Goal: Task Accomplishment & Management: Manage account settings

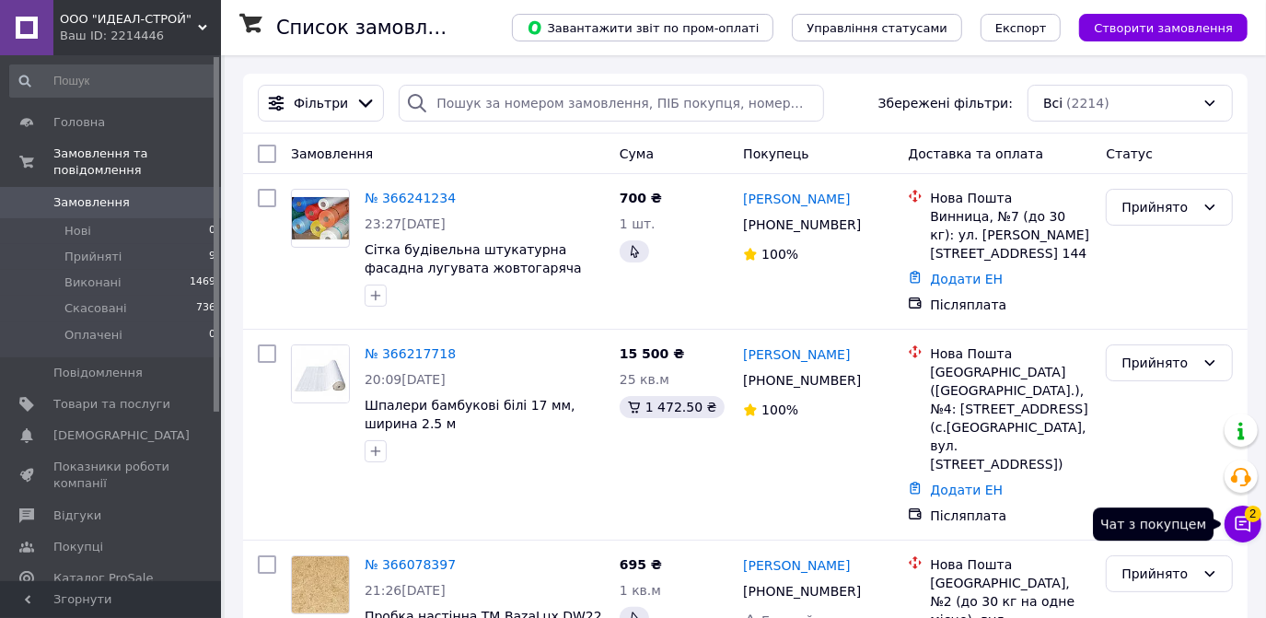
click at [1247, 518] on span "2" at bounding box center [1253, 509] width 17 height 17
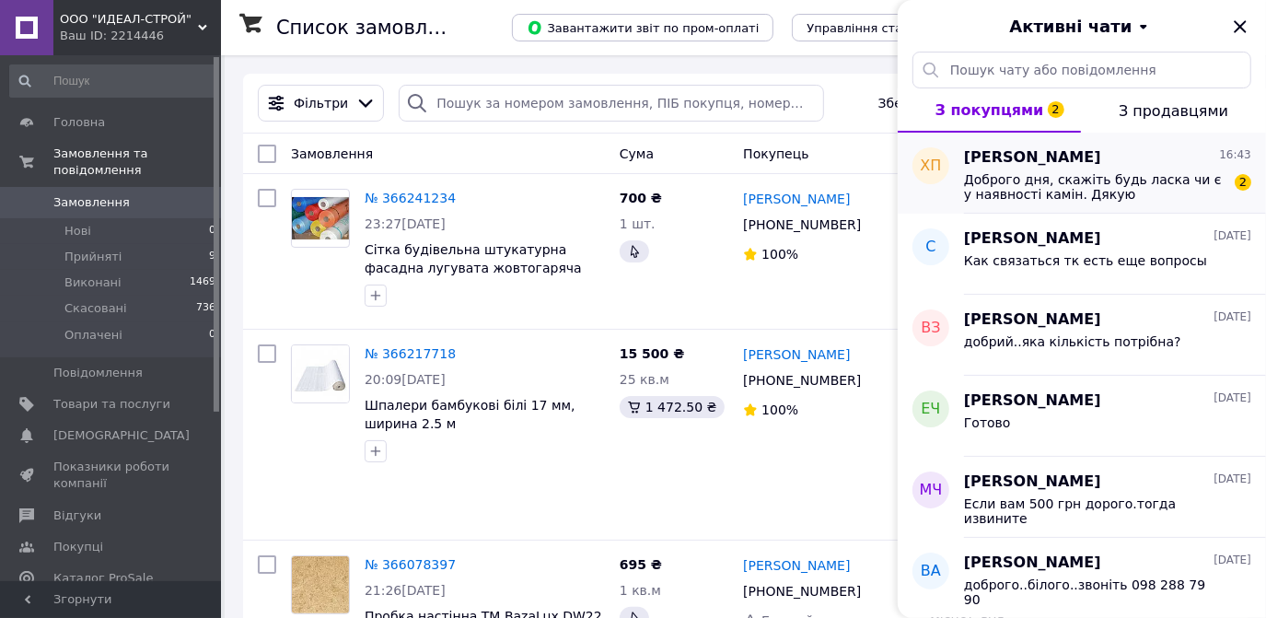
click at [1068, 182] on span "Доброго дня, скажіть будь ласка чи є у наявності камін. Дякую" at bounding box center [1095, 186] width 262 height 29
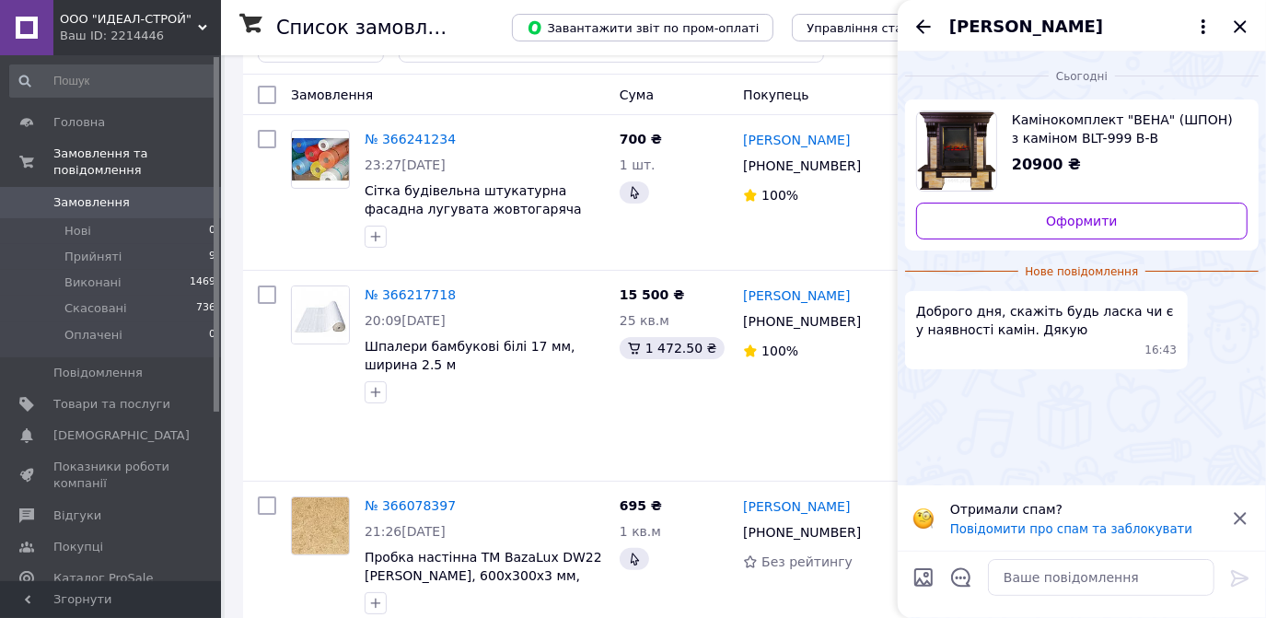
scroll to position [83, 0]
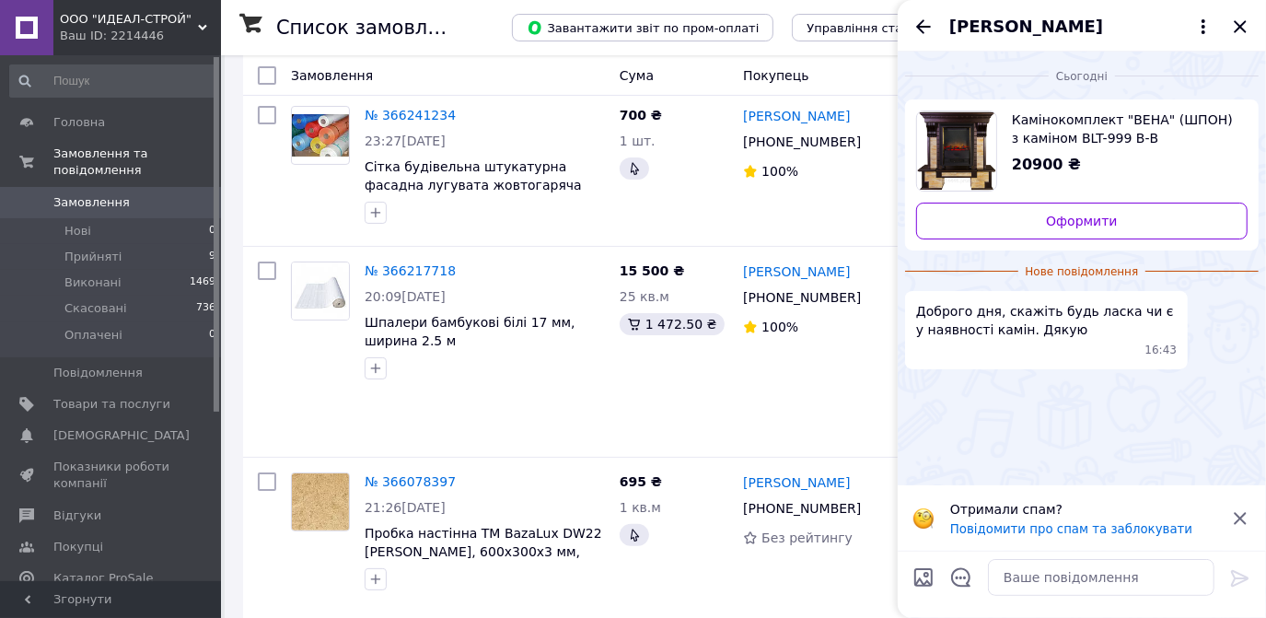
click at [999, 26] on span "[PERSON_NAME]" at bounding box center [1026, 27] width 154 height 24
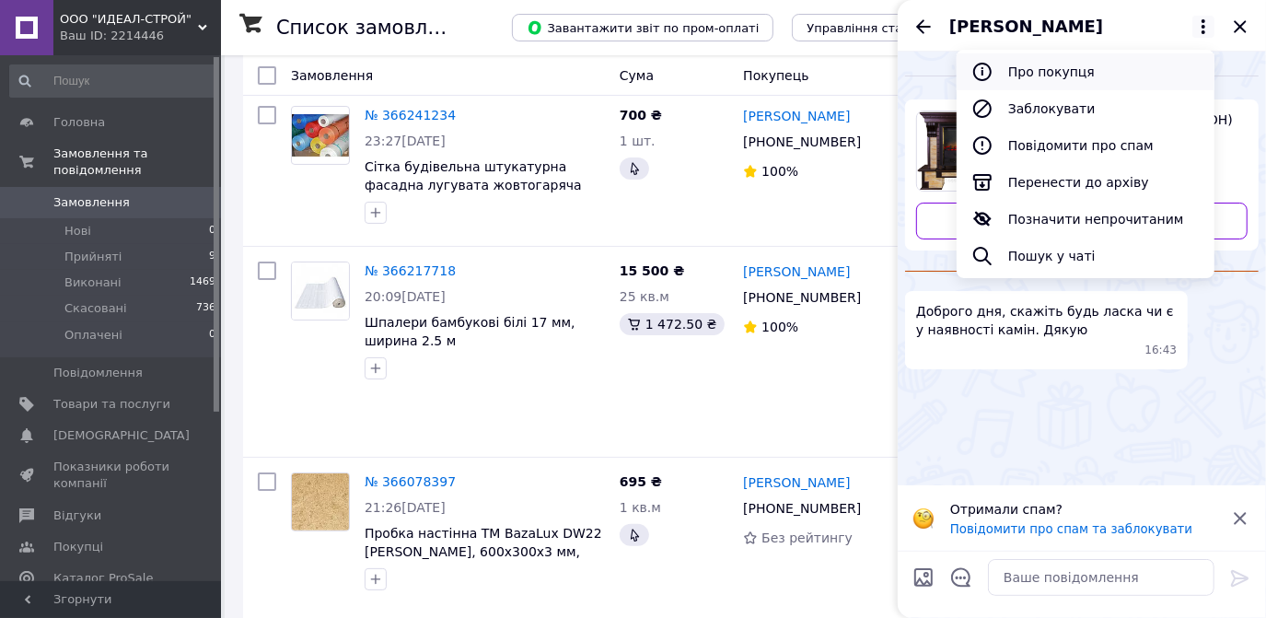
click at [1039, 64] on button "Про покупця" at bounding box center [1086, 71] width 258 height 37
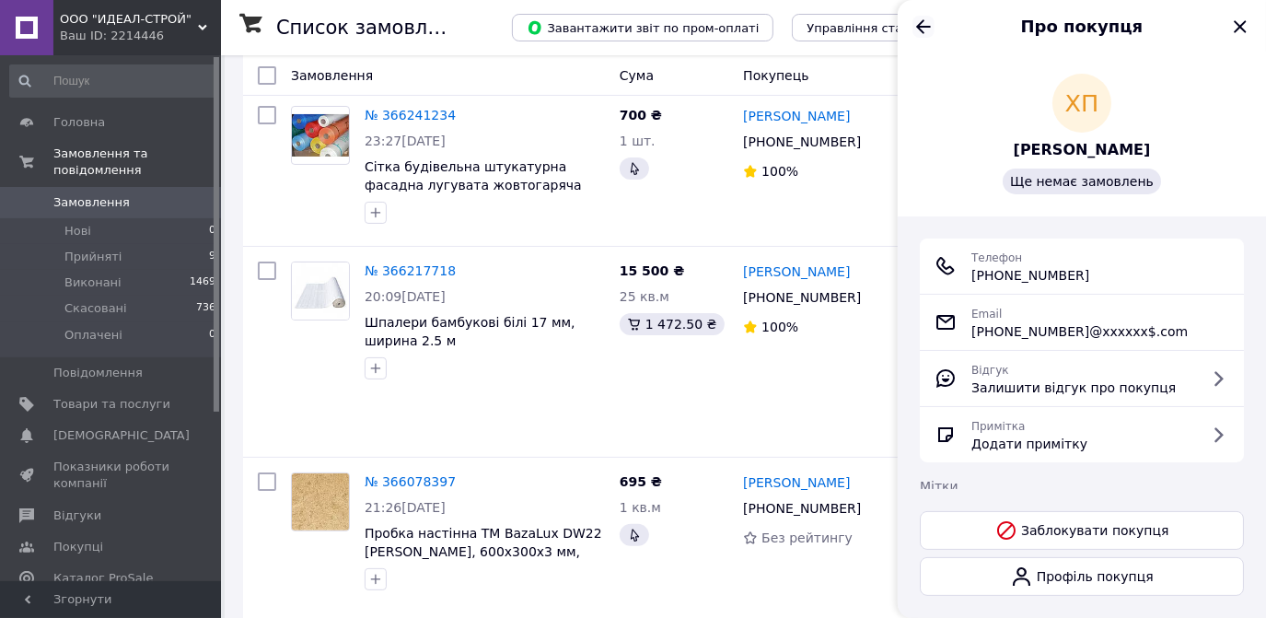
click at [925, 25] on icon "Назад" at bounding box center [924, 27] width 22 height 22
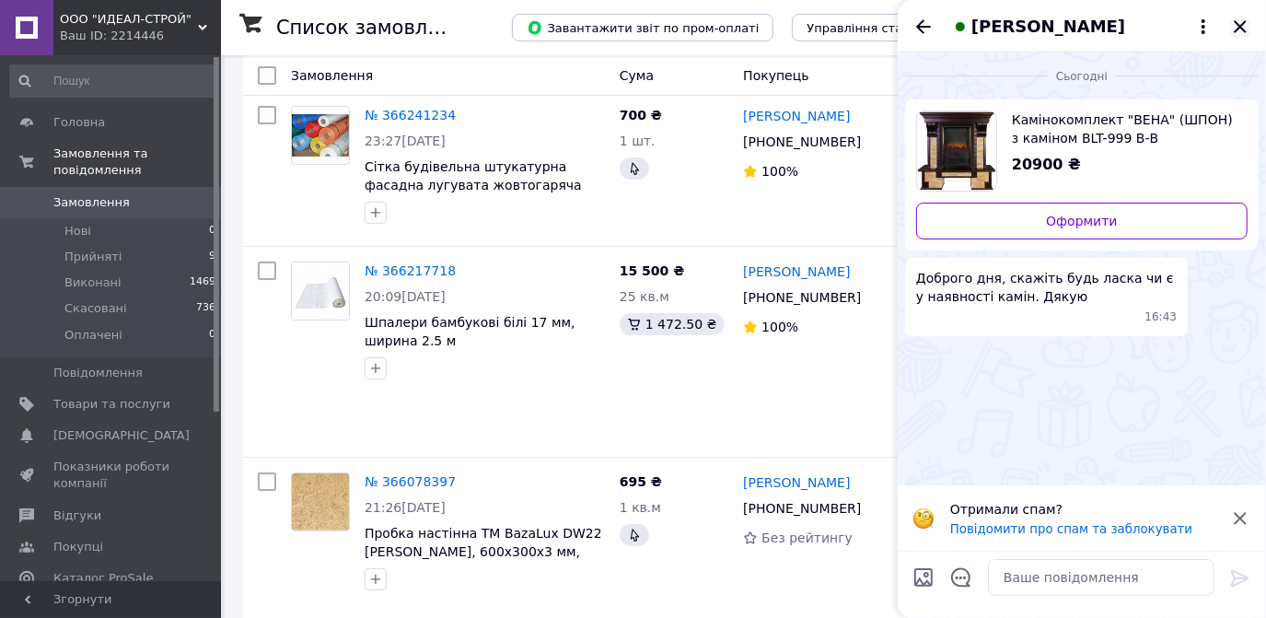
click at [1233, 20] on icon "Закрити" at bounding box center [1240, 27] width 22 height 22
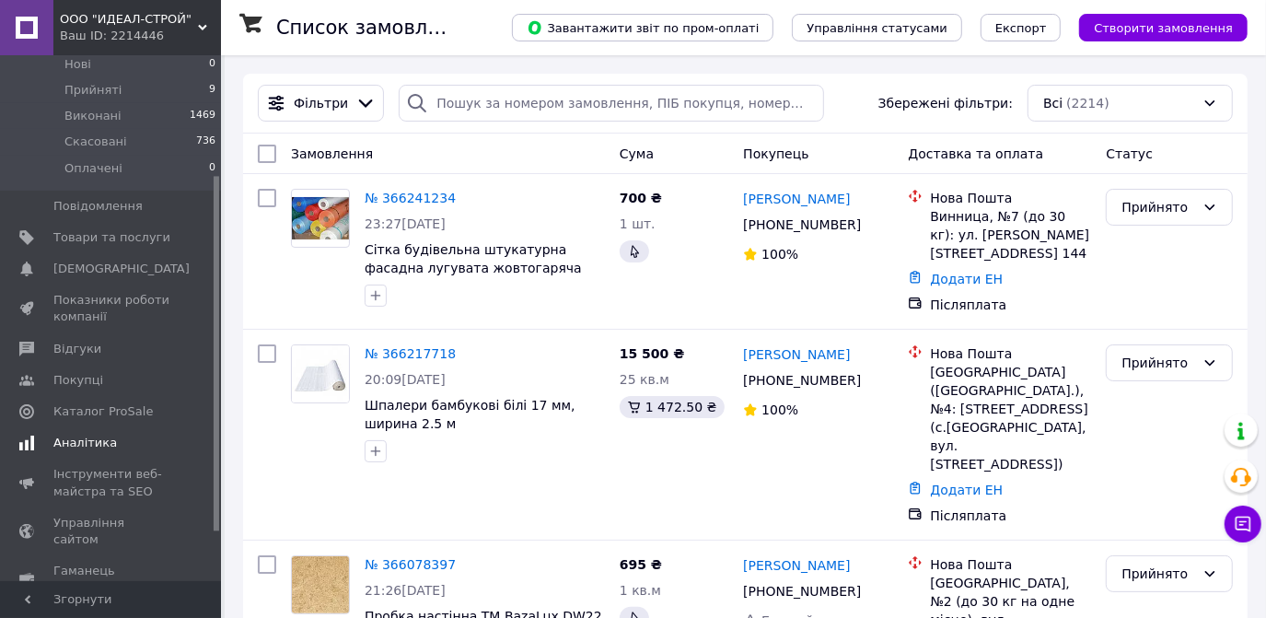
scroll to position [250, 0]
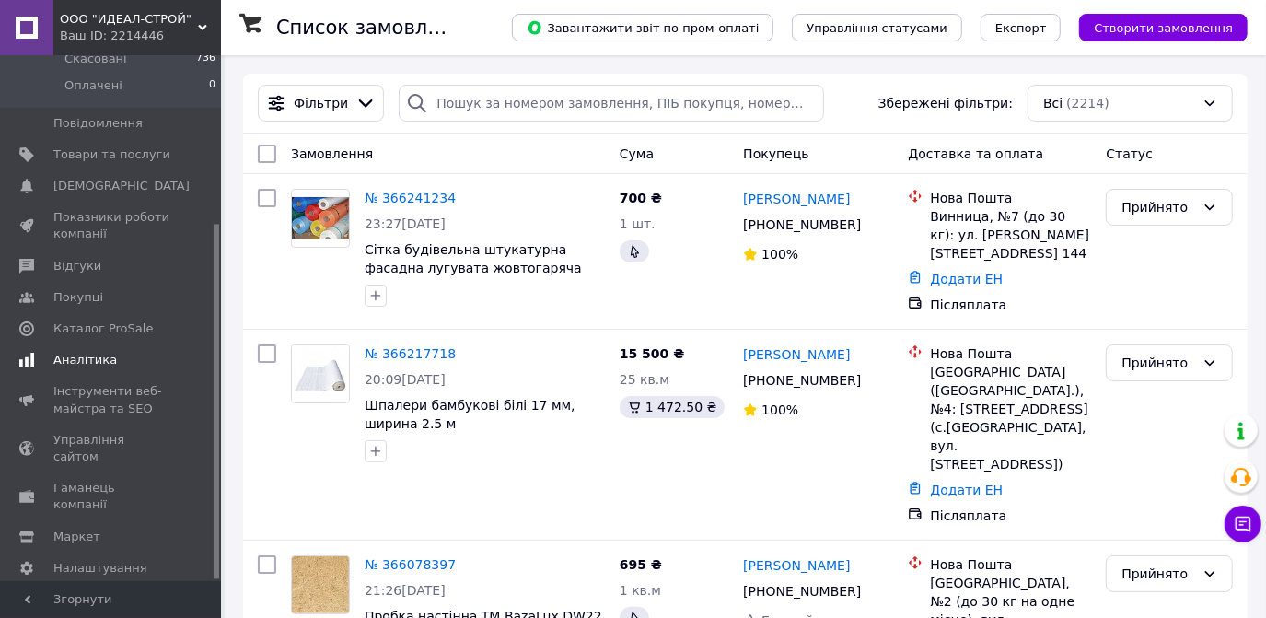
click at [81, 352] on span "Аналітика" at bounding box center [85, 360] width 64 height 17
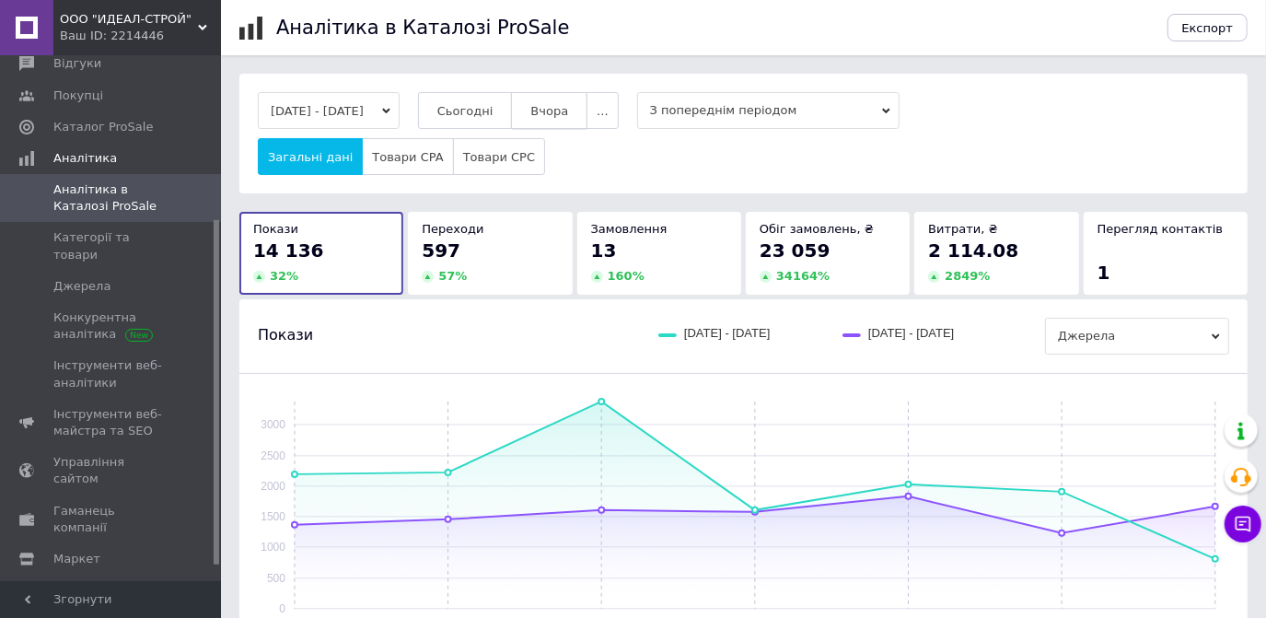
click at [563, 122] on button "Вчора" at bounding box center [549, 110] width 76 height 37
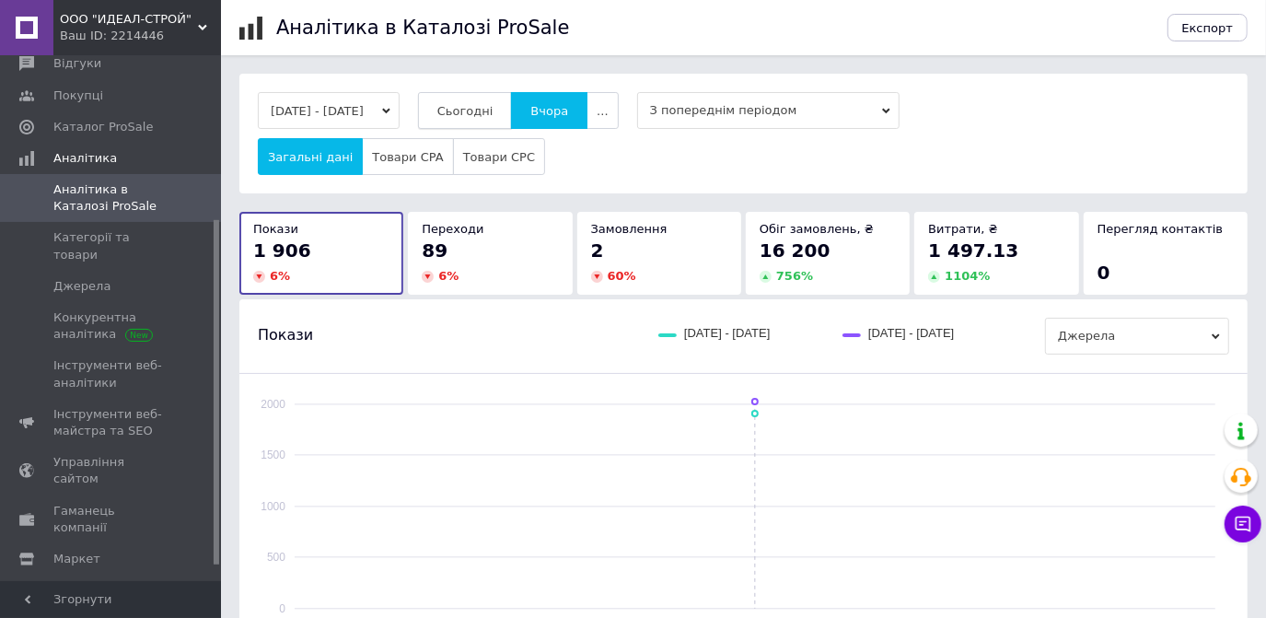
click at [481, 101] on button "Сьогодні" at bounding box center [465, 110] width 95 height 37
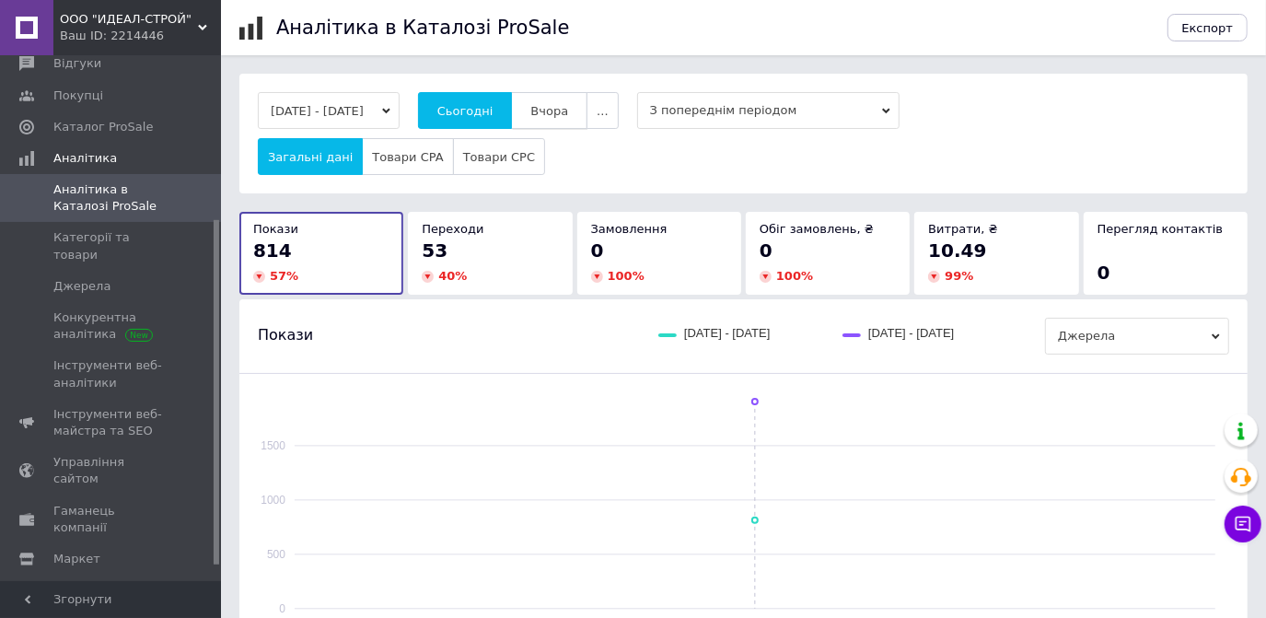
click at [568, 110] on span "Вчора" at bounding box center [549, 111] width 38 height 14
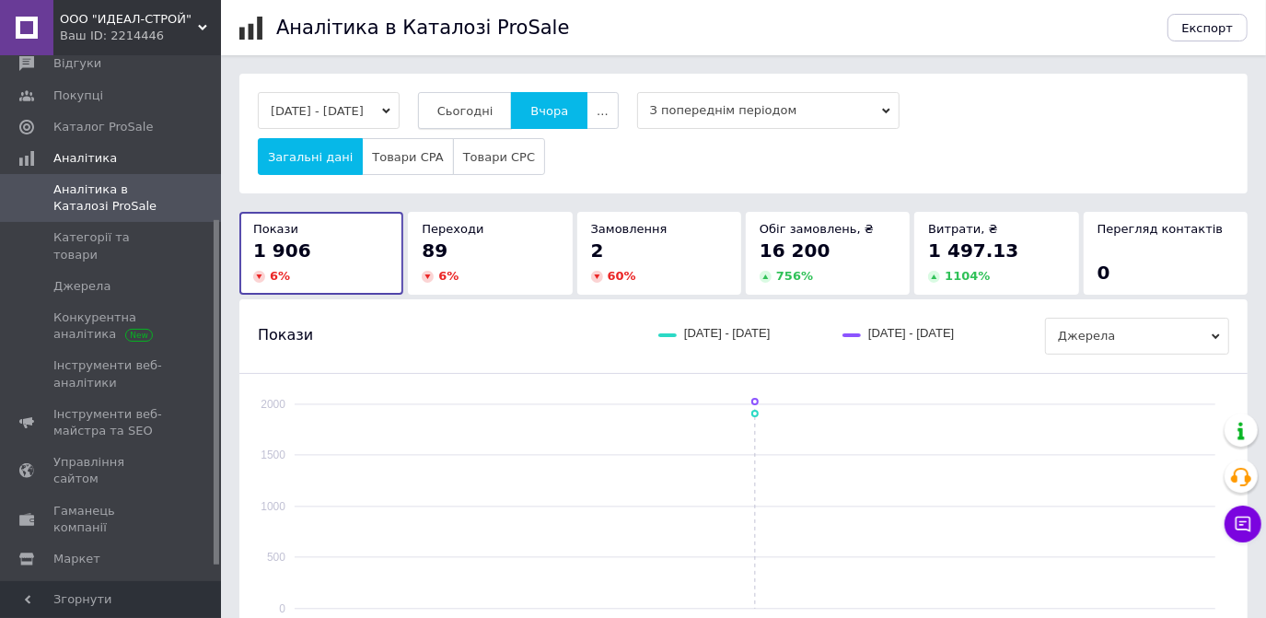
click at [494, 106] on span "Сьогодні" at bounding box center [465, 111] width 56 height 14
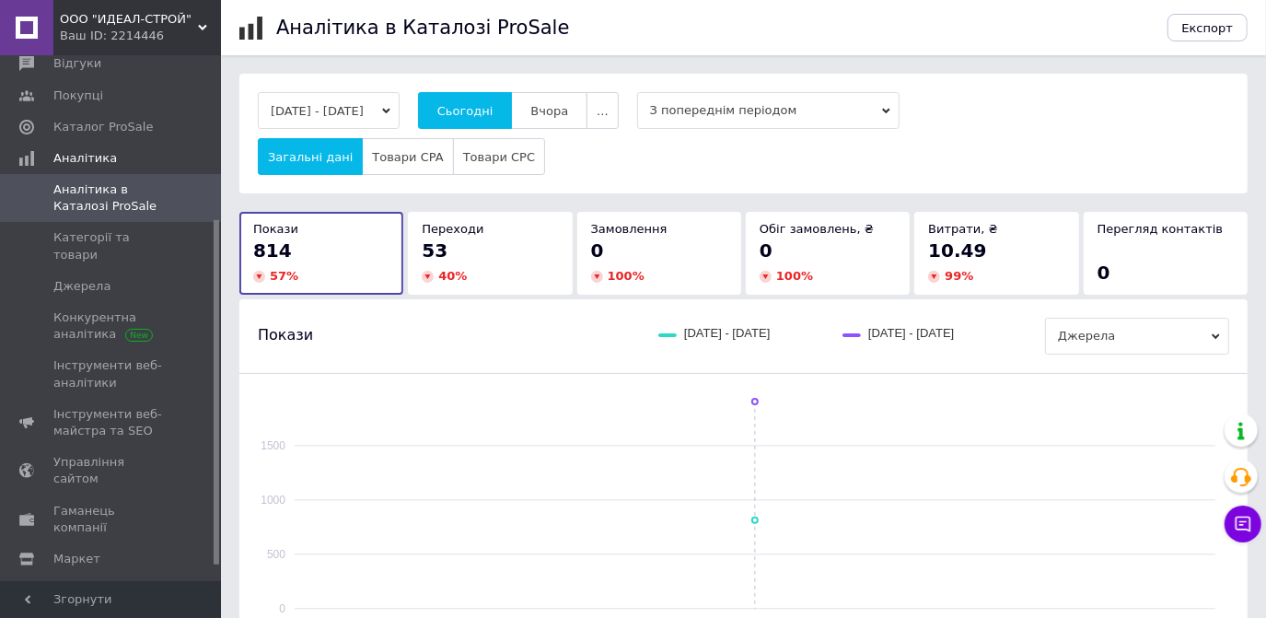
click at [194, 25] on span "ООО "ИДЕАЛ-СТРОЙ"" at bounding box center [129, 19] width 138 height 17
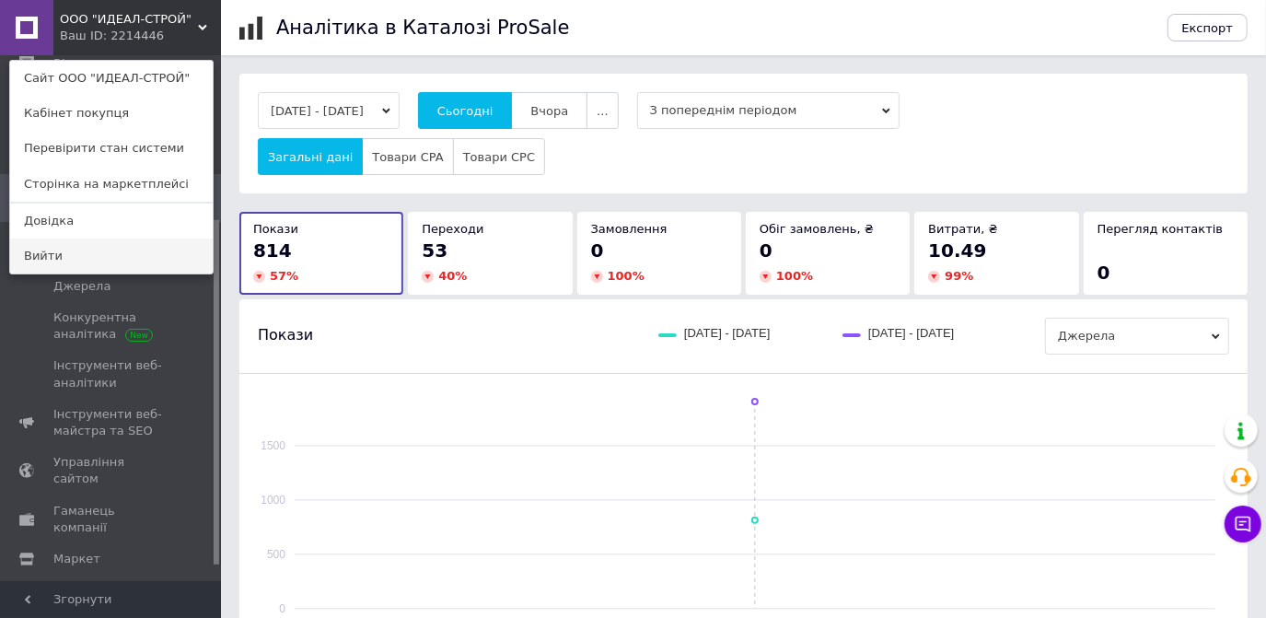
click at [64, 256] on link "Вийти" at bounding box center [111, 255] width 203 height 35
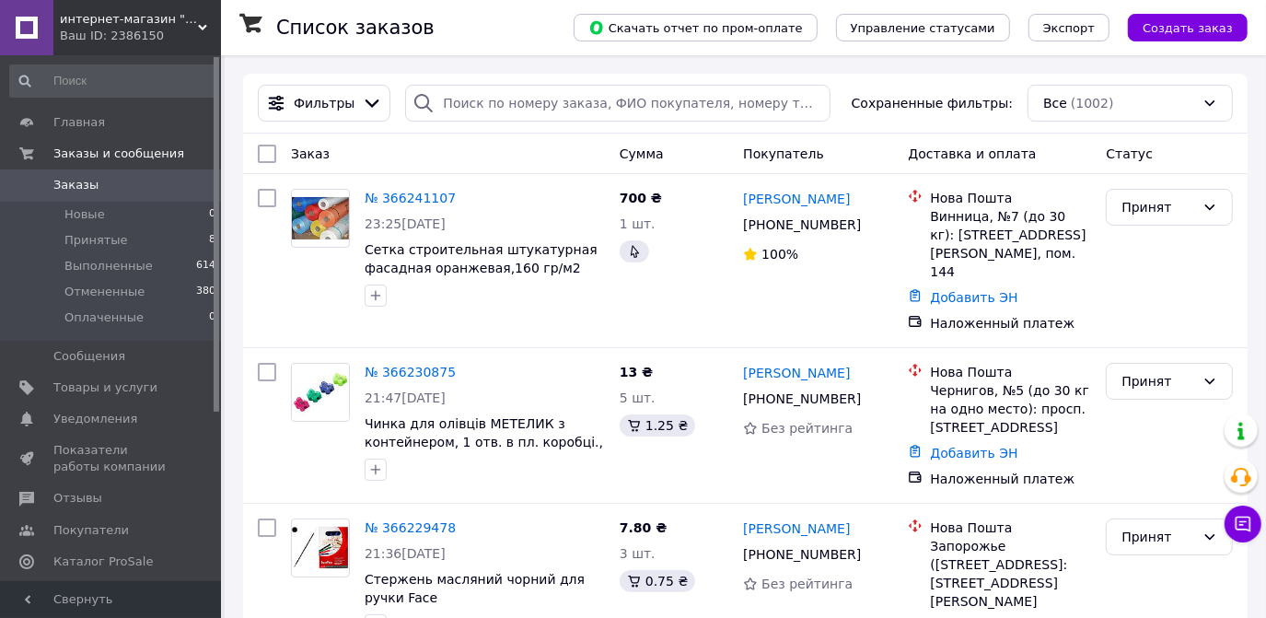
drag, startPoint x: 88, startPoint y: 244, endPoint x: 218, endPoint y: 196, distance: 138.4
click at [88, 244] on span "Принятые" at bounding box center [96, 240] width 64 height 17
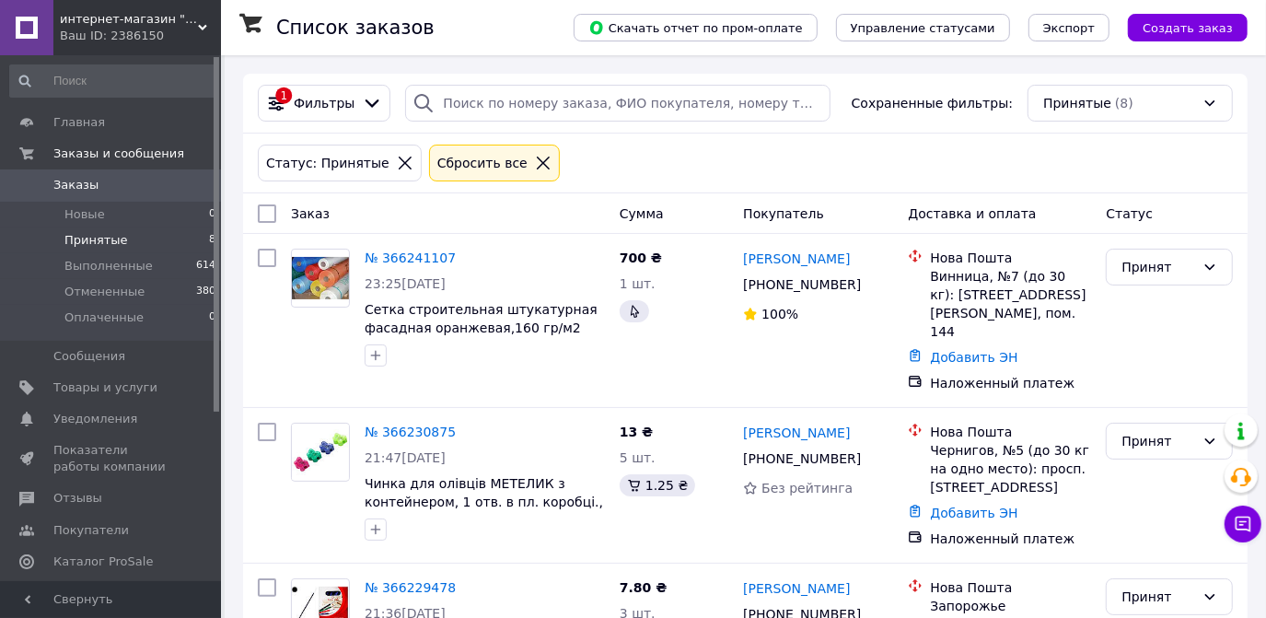
click at [535, 159] on icon at bounding box center [543, 163] width 17 height 17
